Goal: Task Accomplishment & Management: Use online tool/utility

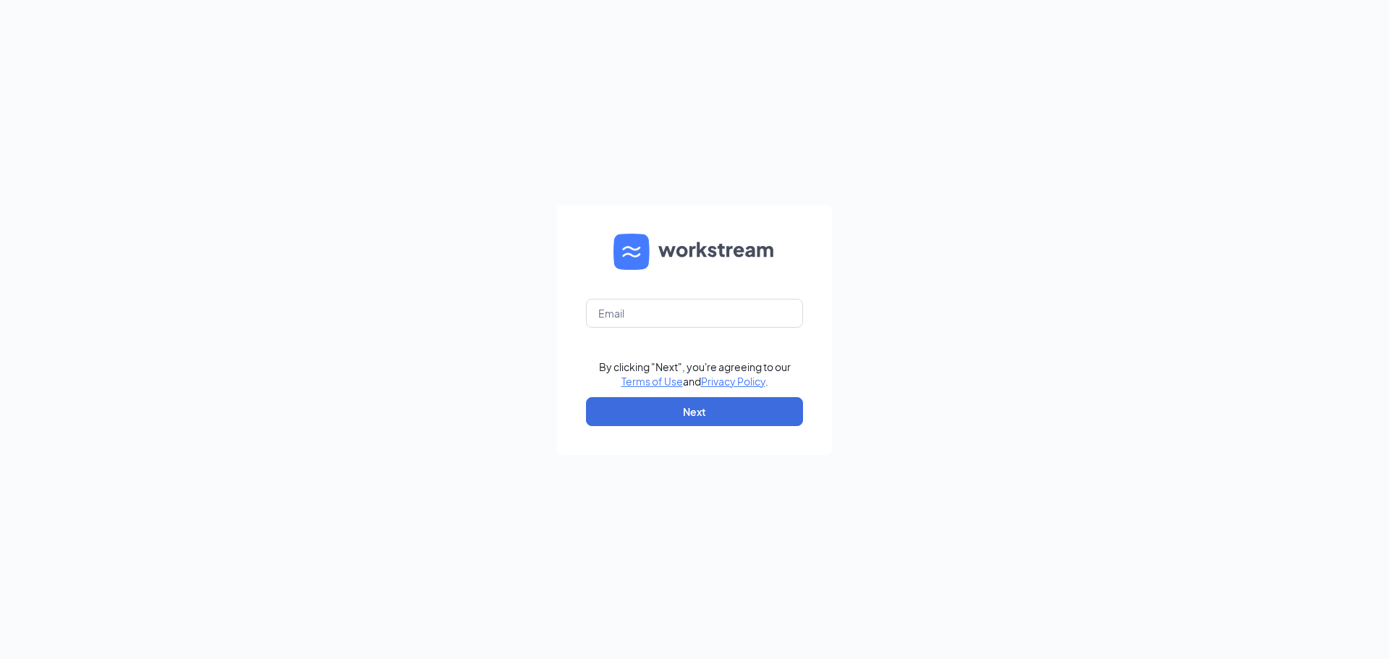
click at [500, 354] on div "By clicking "Next", you're agreeing to our Terms of Use and Privacy Policy . Ne…" at bounding box center [694, 329] width 1389 height 659
click at [609, 320] on input "text" at bounding box center [694, 313] width 217 height 29
type input "[EMAIL_ADDRESS][DOMAIN_NAME]"
click at [591, 410] on button "Next" at bounding box center [694, 411] width 217 height 29
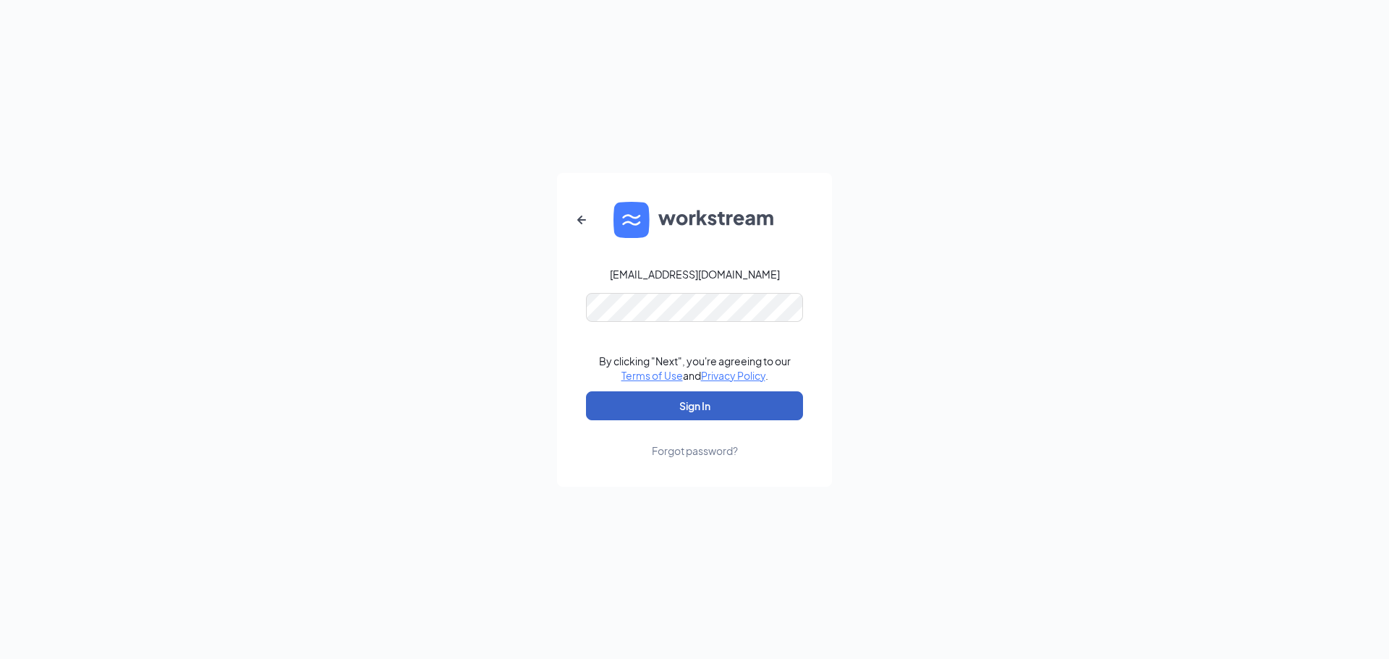
click at [645, 393] on button "Sign In" at bounding box center [694, 406] width 217 height 29
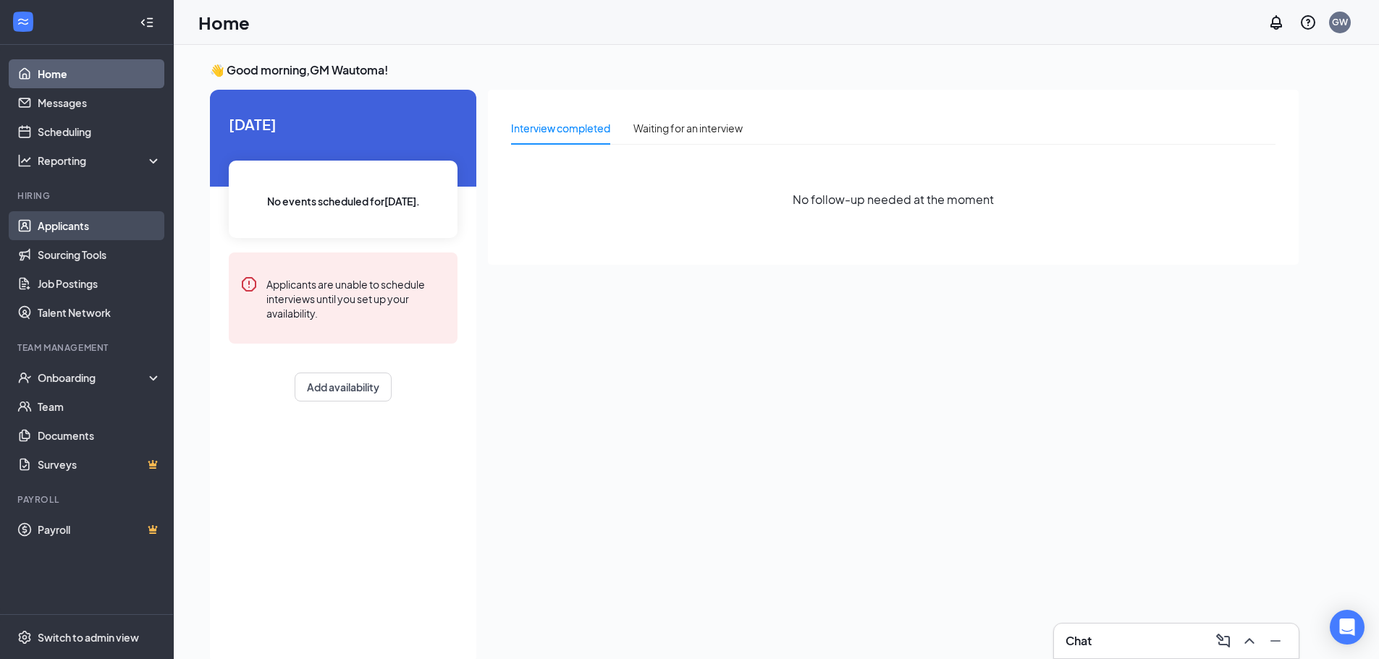
click at [62, 221] on link "Applicants" at bounding box center [100, 225] width 124 height 29
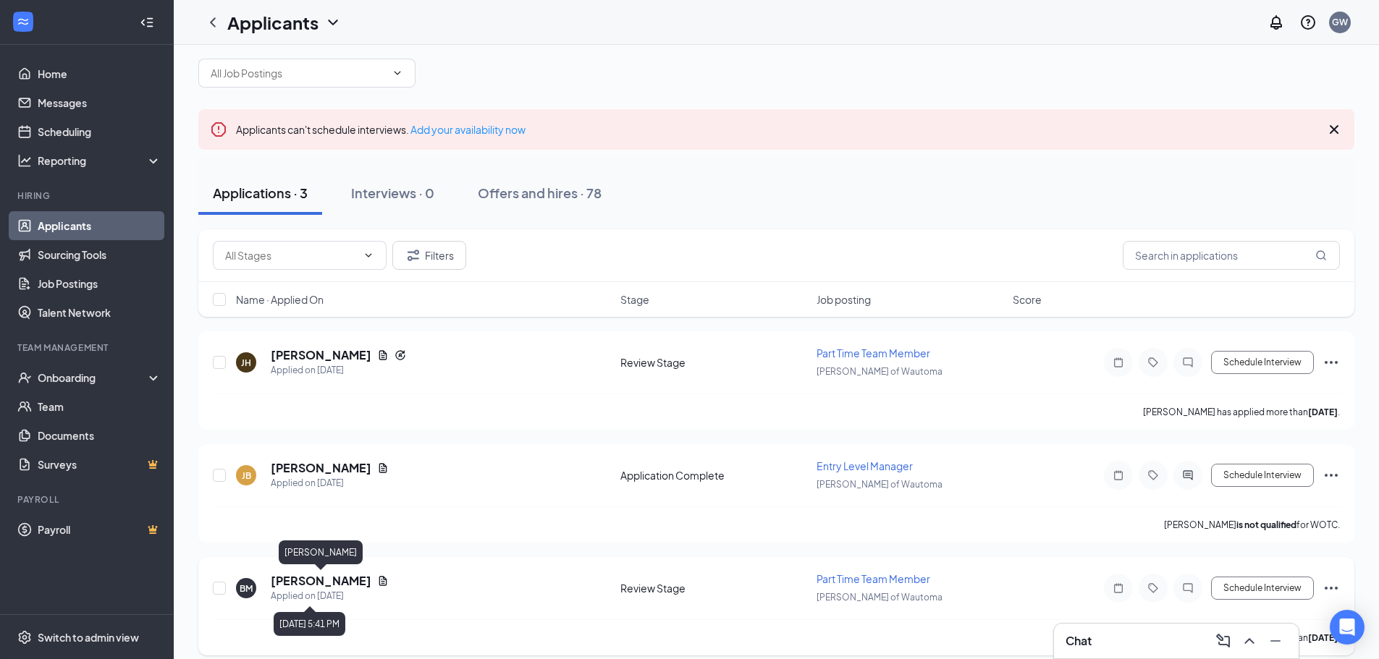
scroll to position [32, 0]
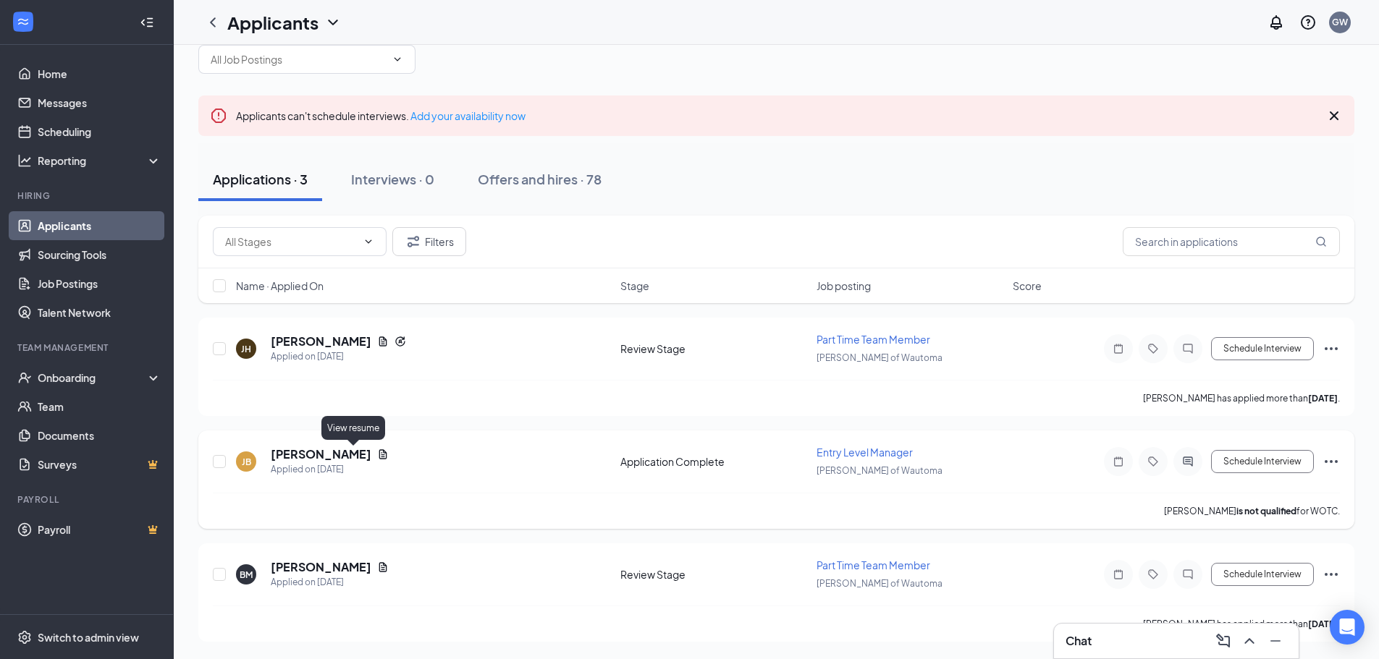
click at [379, 457] on icon "Document" at bounding box center [383, 453] width 8 height 9
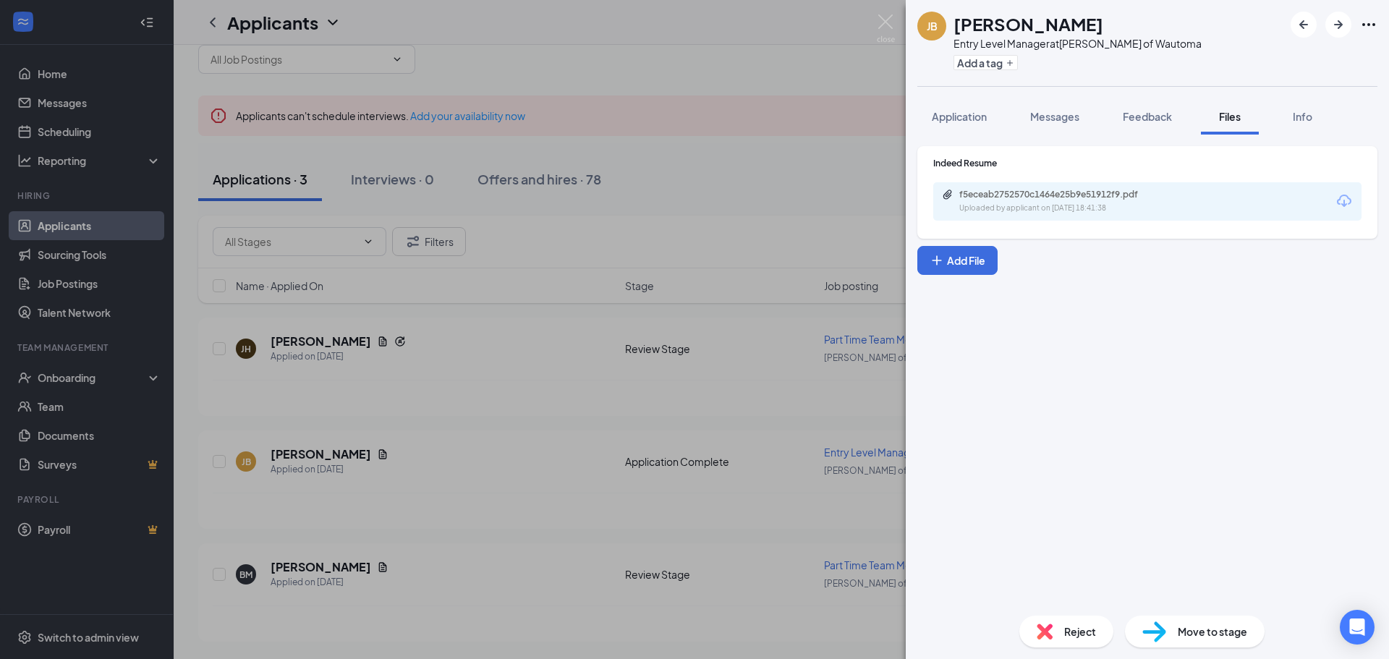
click at [1340, 200] on icon "Download" at bounding box center [1344, 201] width 14 height 12
click at [877, 34] on img at bounding box center [886, 28] width 18 height 28
